Goal: Task Accomplishment & Management: Manage account settings

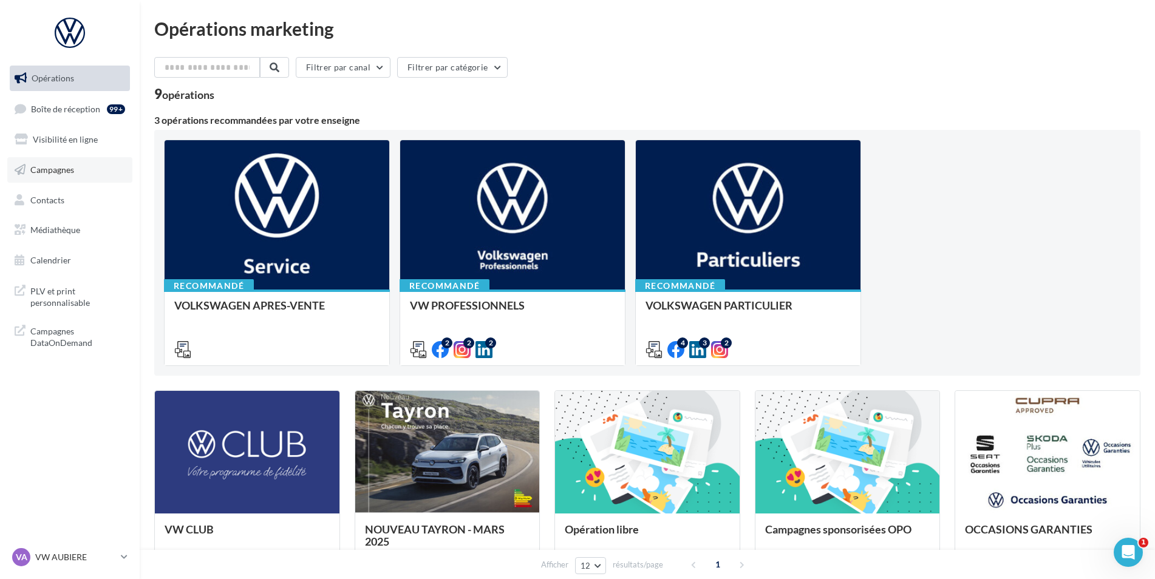
click at [76, 171] on link "Campagnes" at bounding box center [69, 170] width 125 height 26
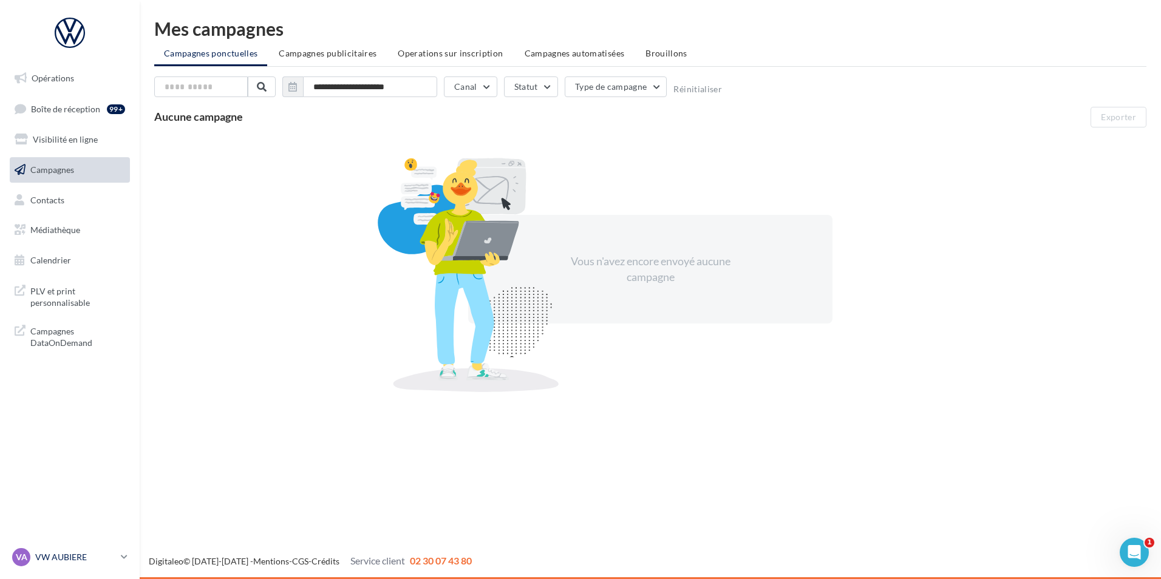
click at [56, 553] on p "VW AUBIERE" at bounding box center [75, 557] width 81 height 12
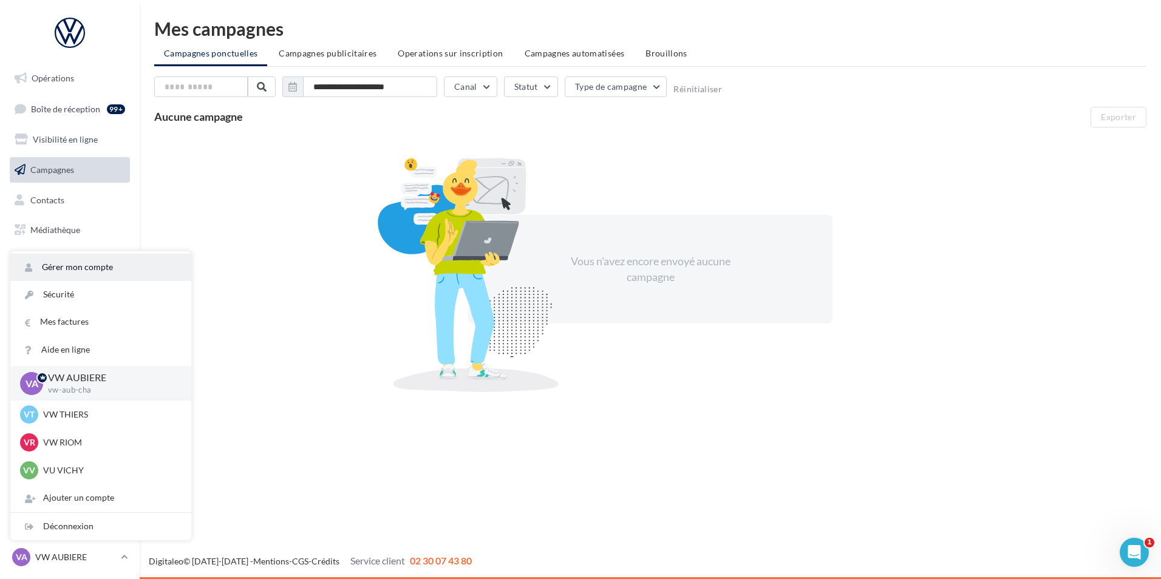
click at [95, 262] on link "Gérer mon compte" at bounding box center [100, 267] width 181 height 27
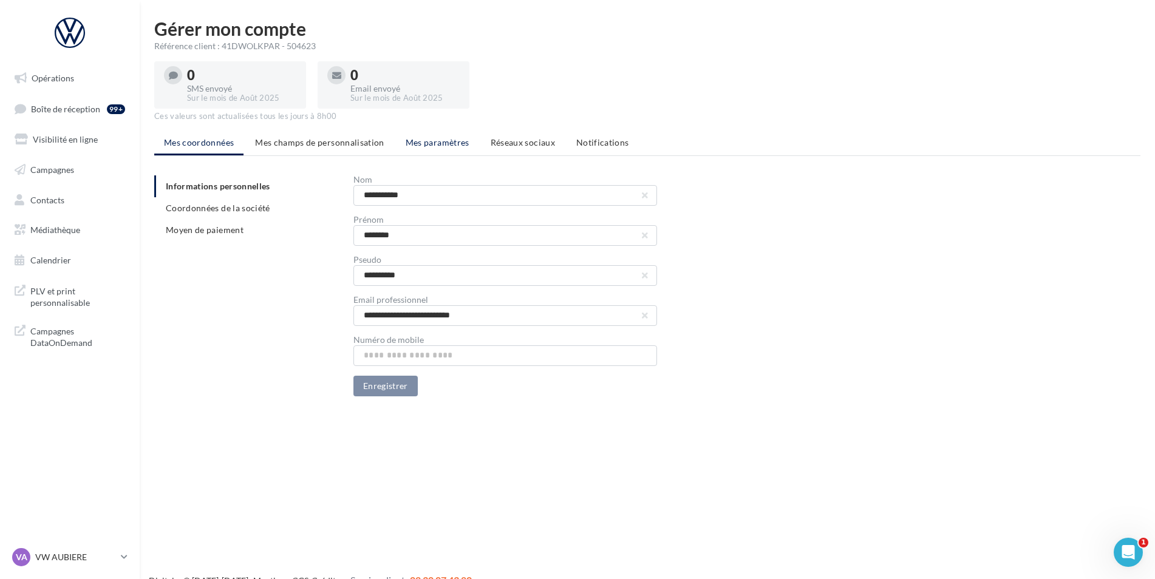
click at [408, 143] on span "Mes paramètres" at bounding box center [438, 142] width 64 height 10
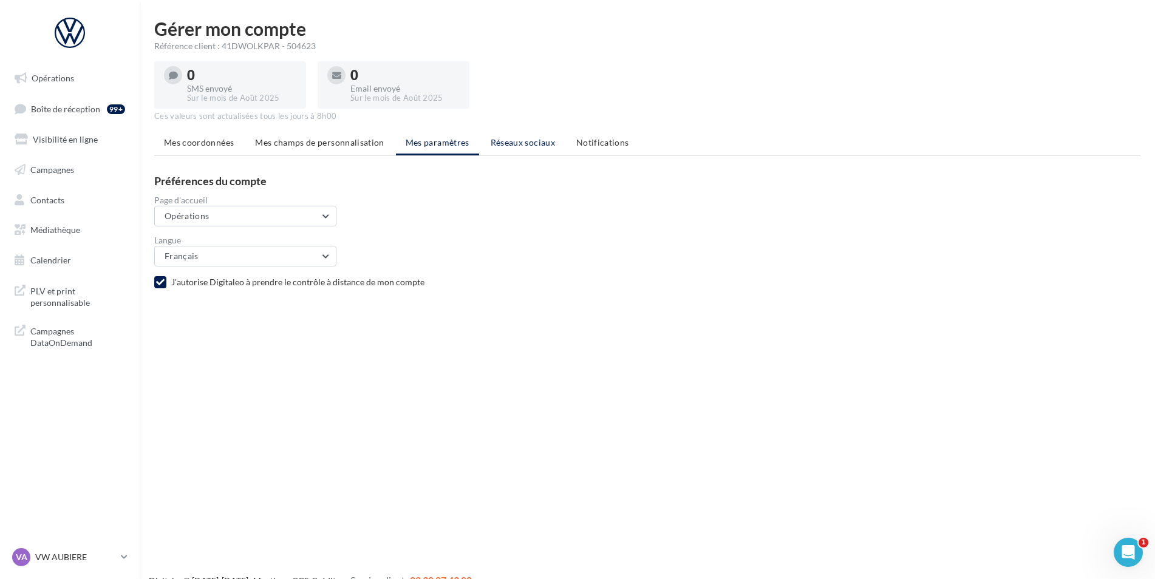
click at [519, 145] on span "Réseaux sociaux" at bounding box center [523, 142] width 64 height 10
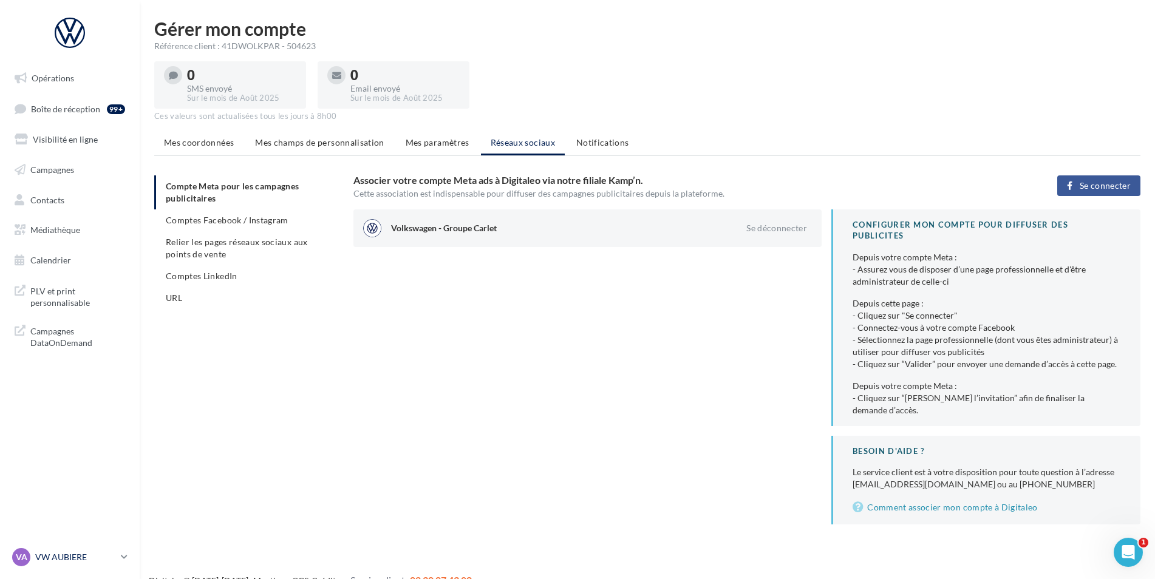
click at [32, 556] on div "VA VW AUBIERE vw-aub-cha" at bounding box center [64, 557] width 104 height 18
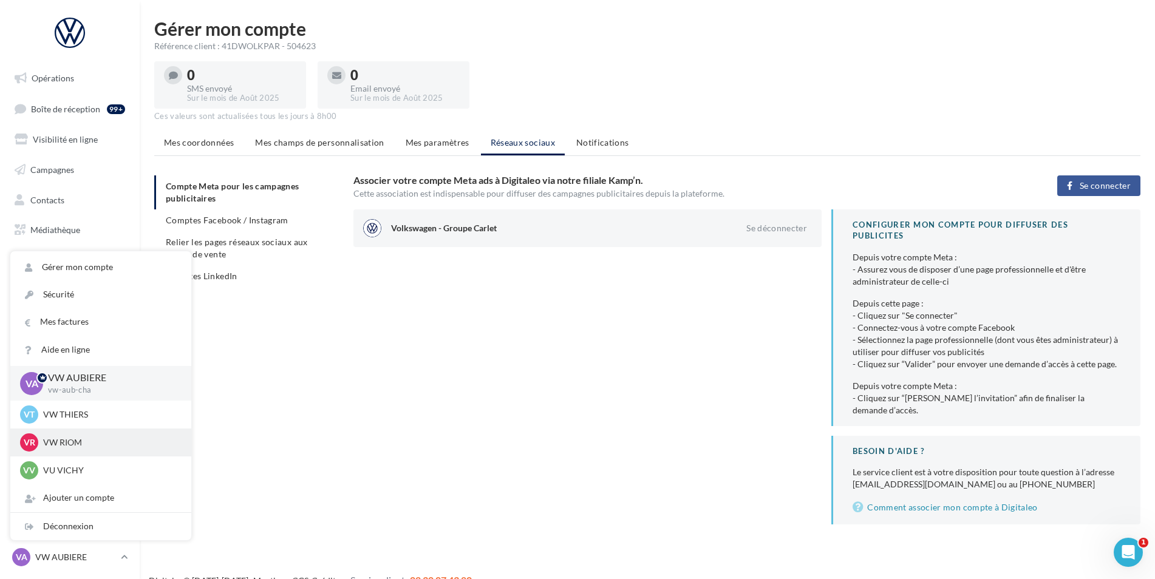
click at [75, 439] on p "VW RIOM" at bounding box center [110, 443] width 134 height 12
